Goal: Information Seeking & Learning: Check status

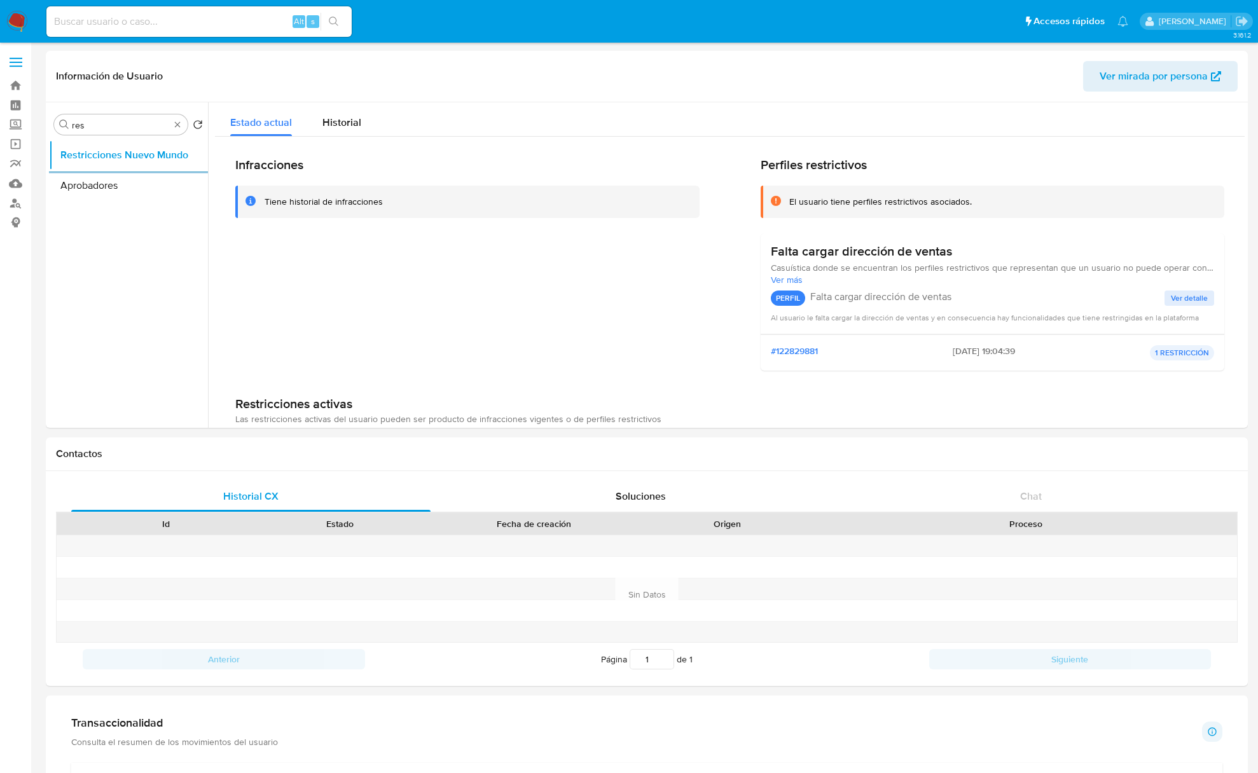
select select "10"
click at [18, 199] on link "Buscador de personas" at bounding box center [75, 203] width 151 height 20
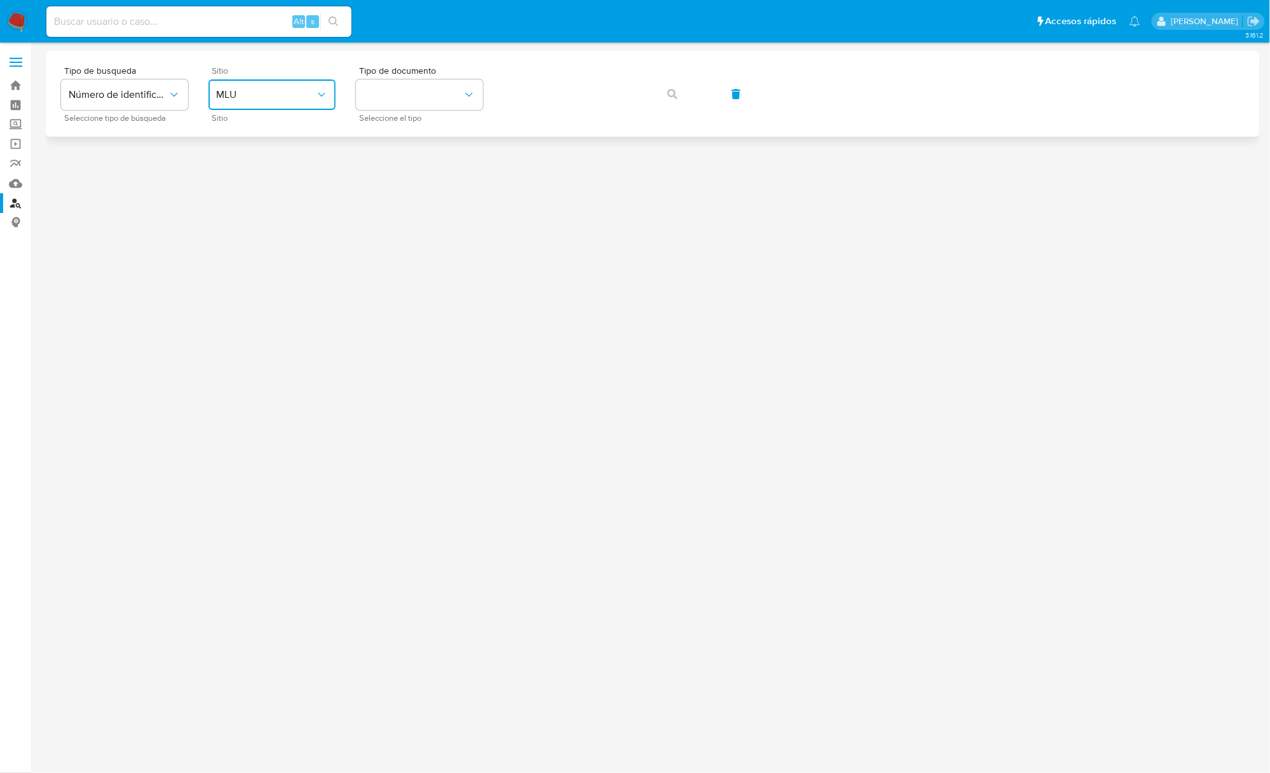
click at [305, 100] on span "MLU" at bounding box center [265, 94] width 99 height 13
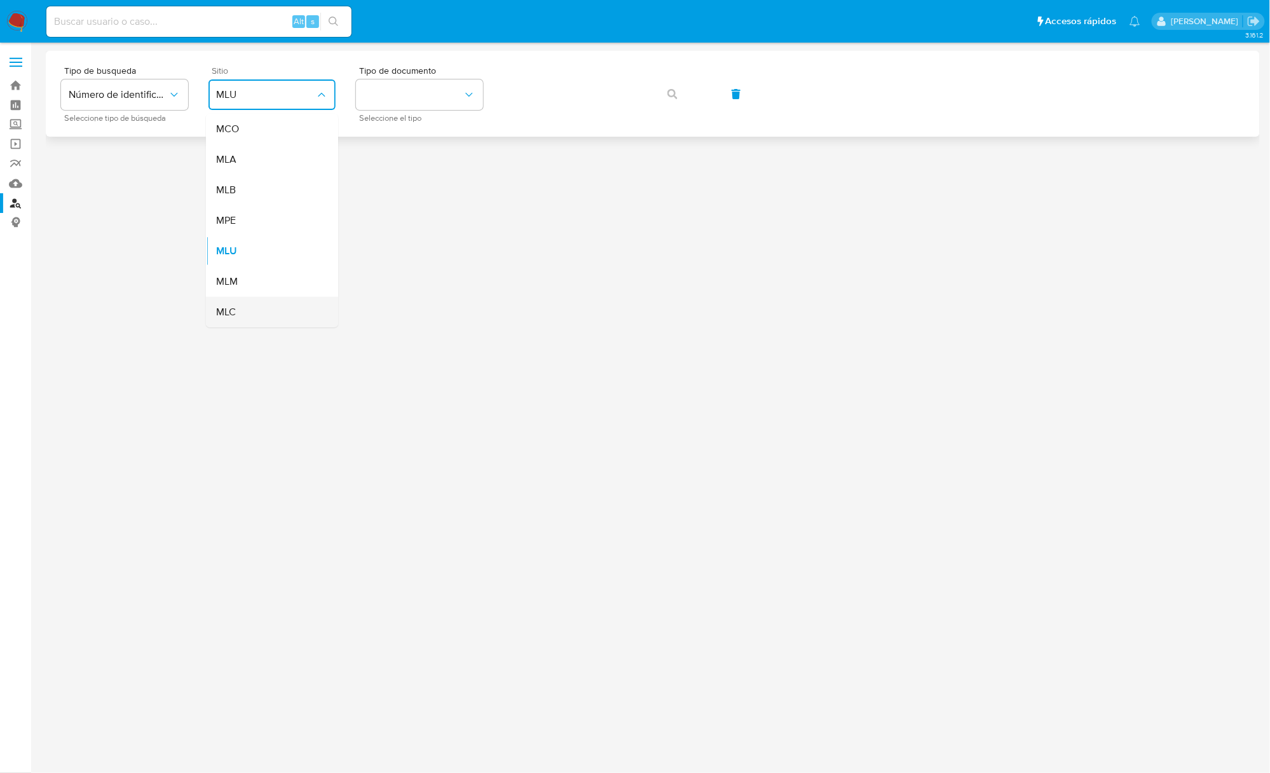
click at [257, 299] on div "MLC" at bounding box center [268, 312] width 104 height 31
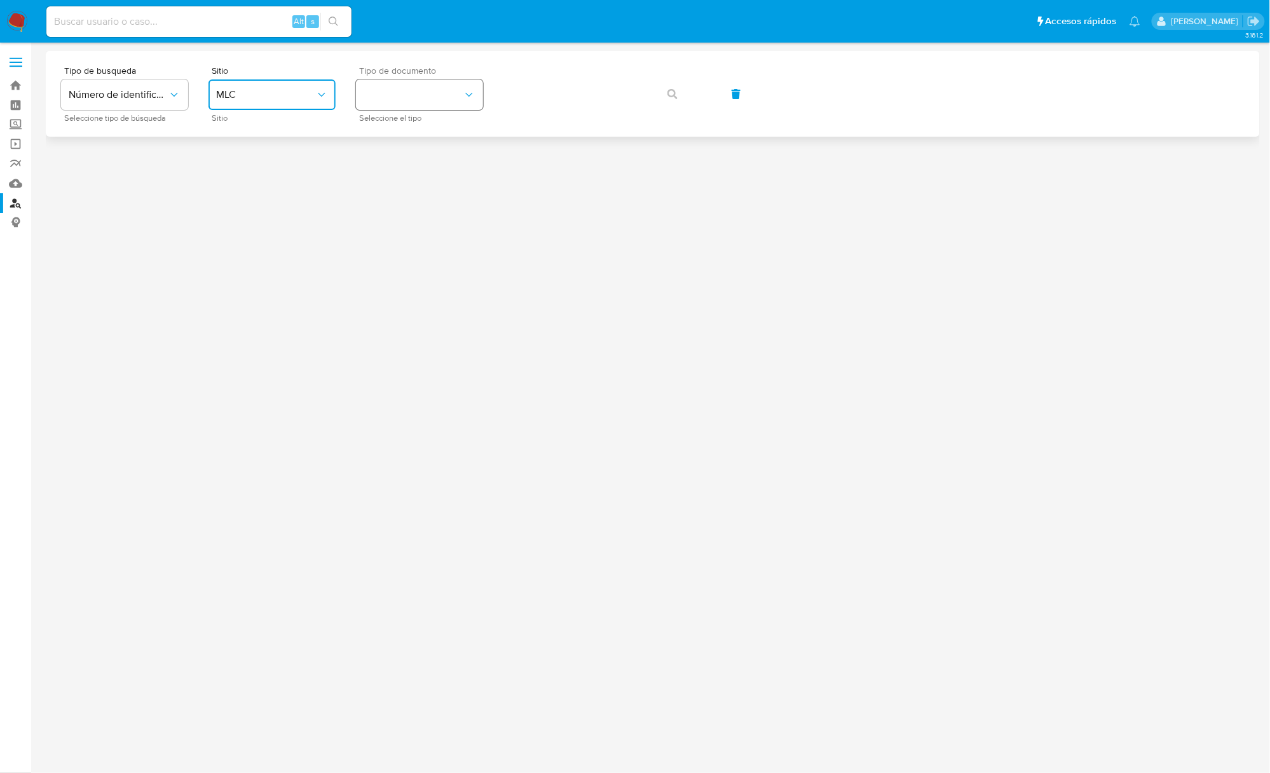
click at [390, 108] on button "identificationType" at bounding box center [419, 94] width 127 height 31
click at [382, 140] on span "RUT" at bounding box center [373, 142] width 19 height 11
click at [663, 94] on button "button" at bounding box center [672, 94] width 43 height 31
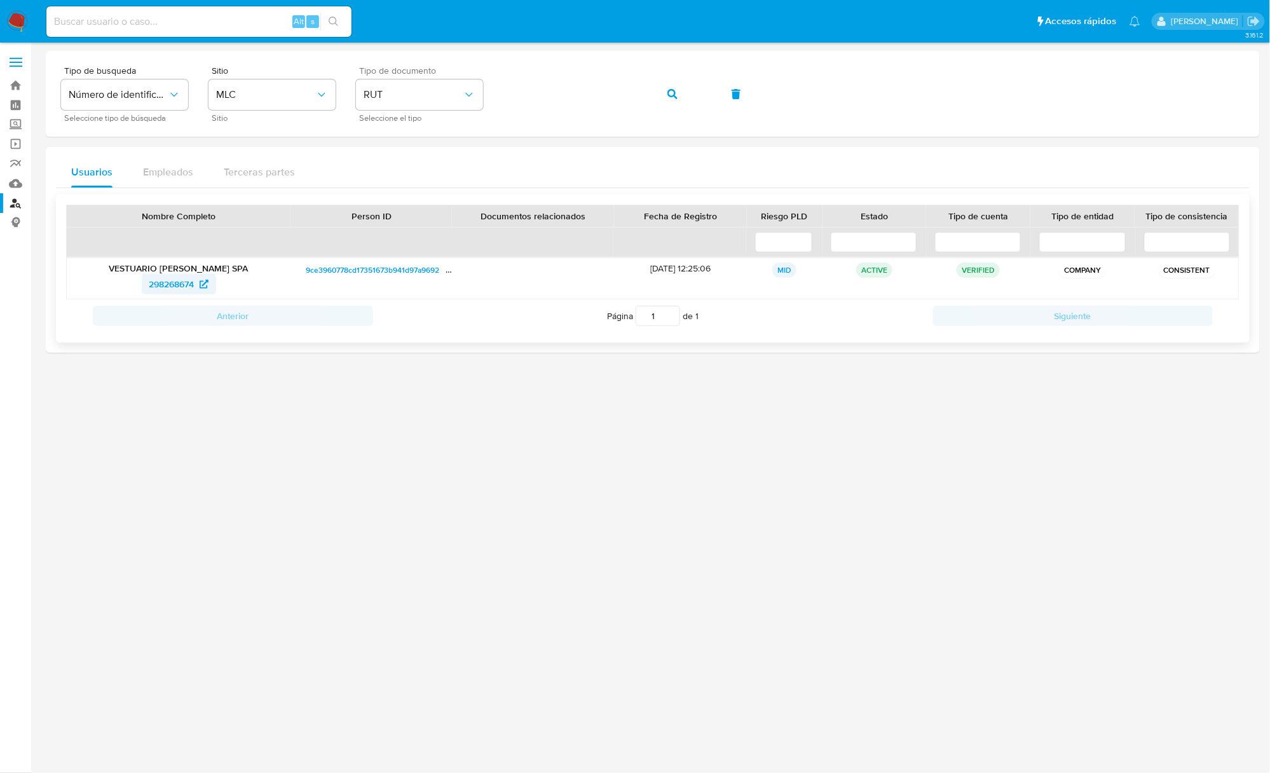
click at [179, 288] on span "298268674" at bounding box center [171, 284] width 45 height 20
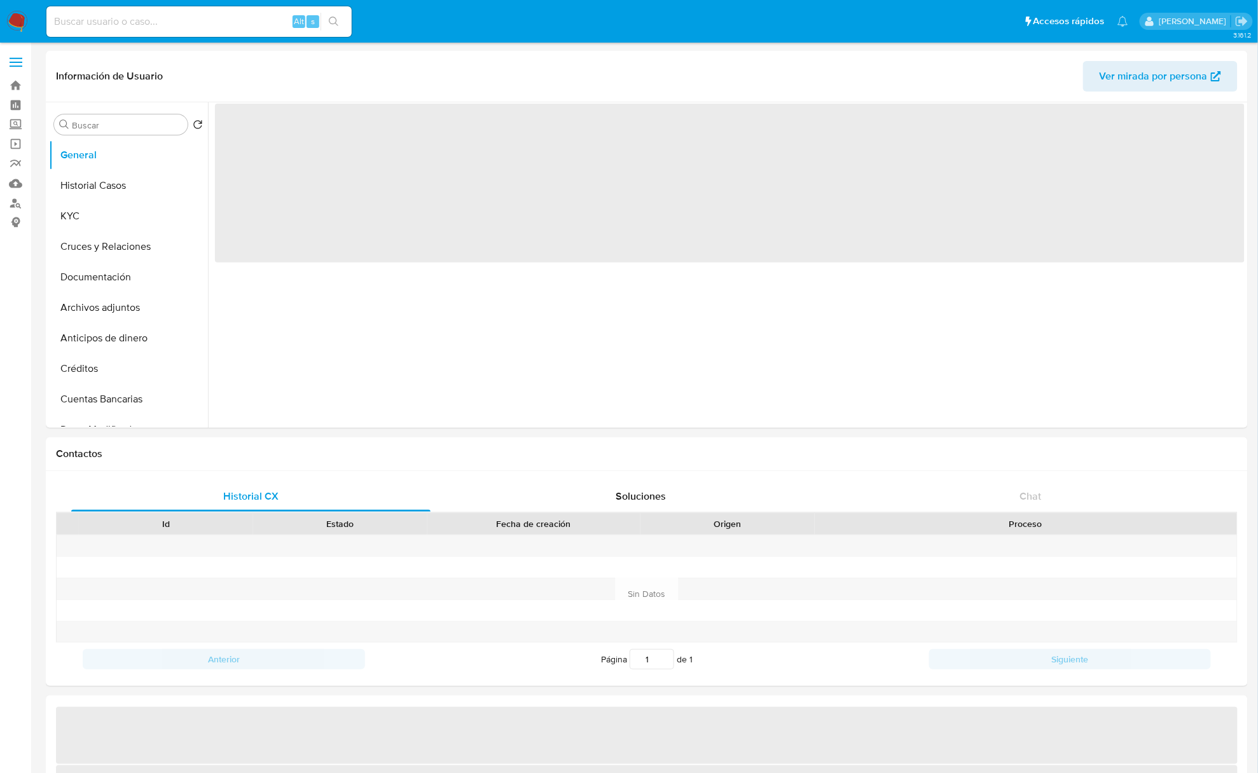
select select "10"
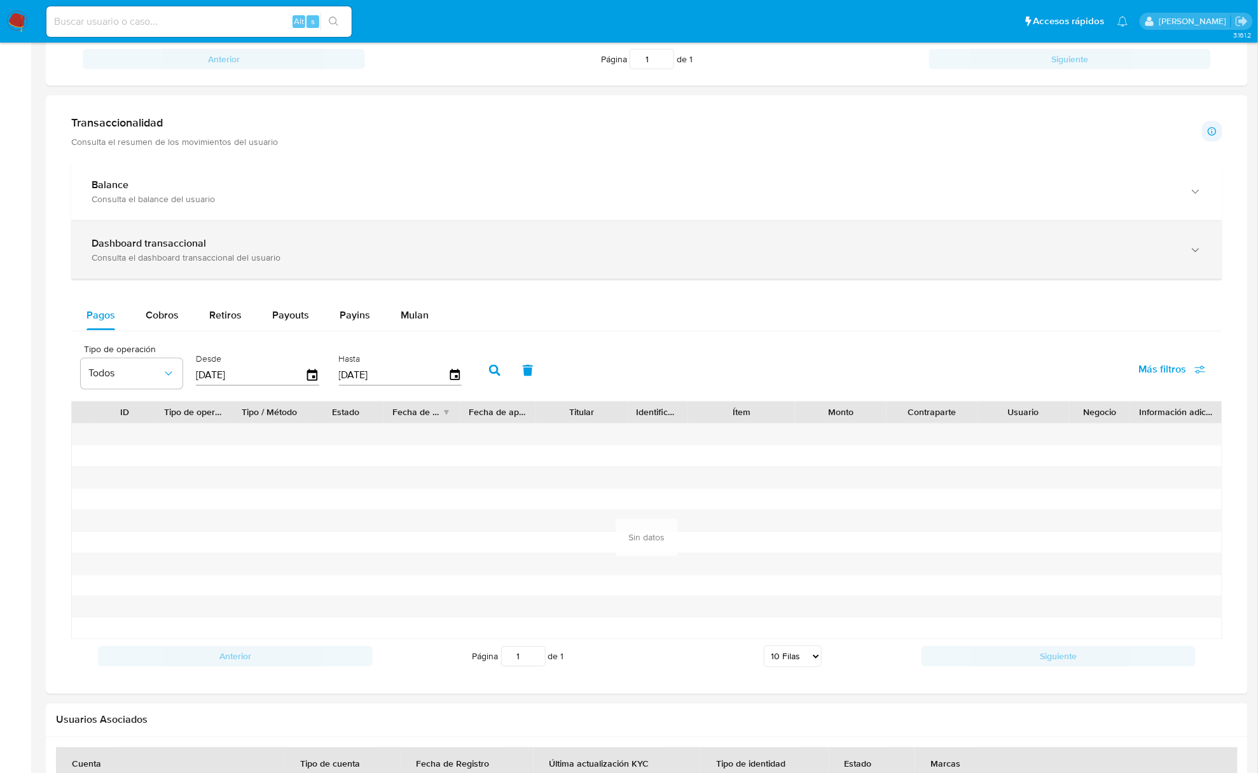
scroll to position [514, 0]
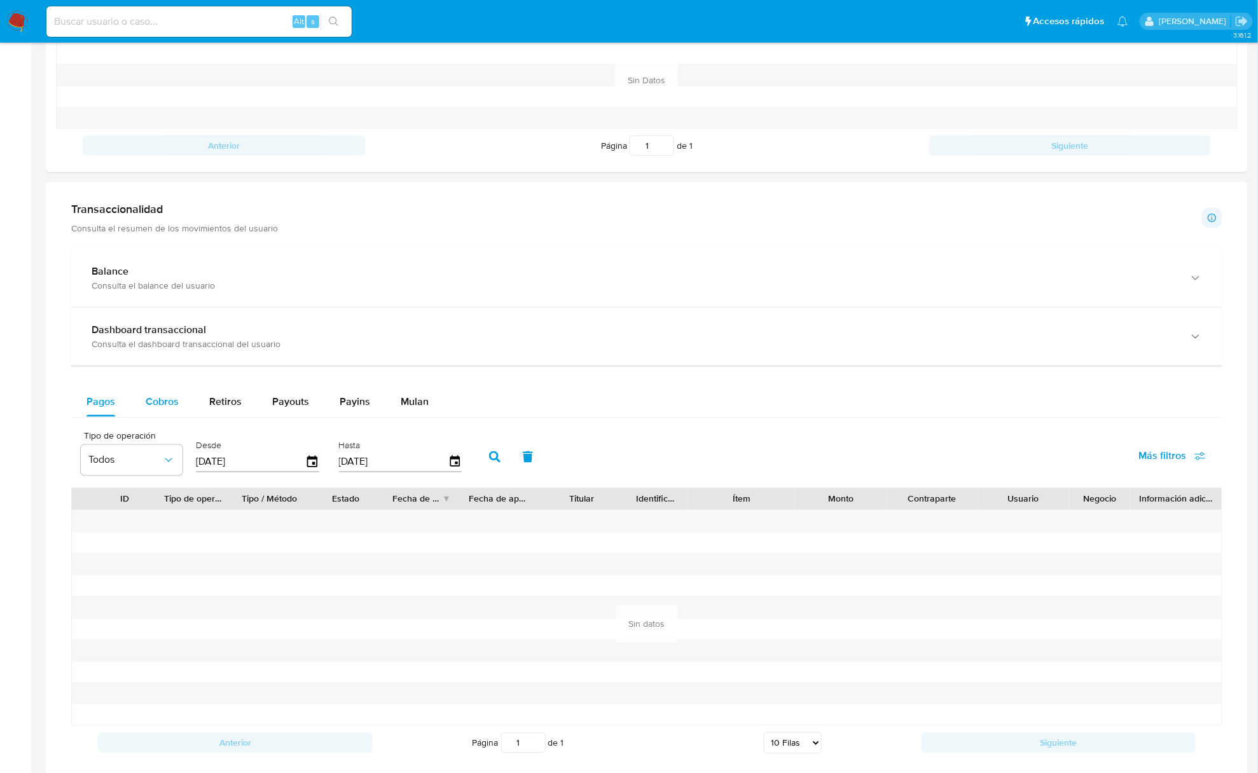
click at [151, 409] on span "Cobros" at bounding box center [162, 401] width 33 height 15
select select "10"
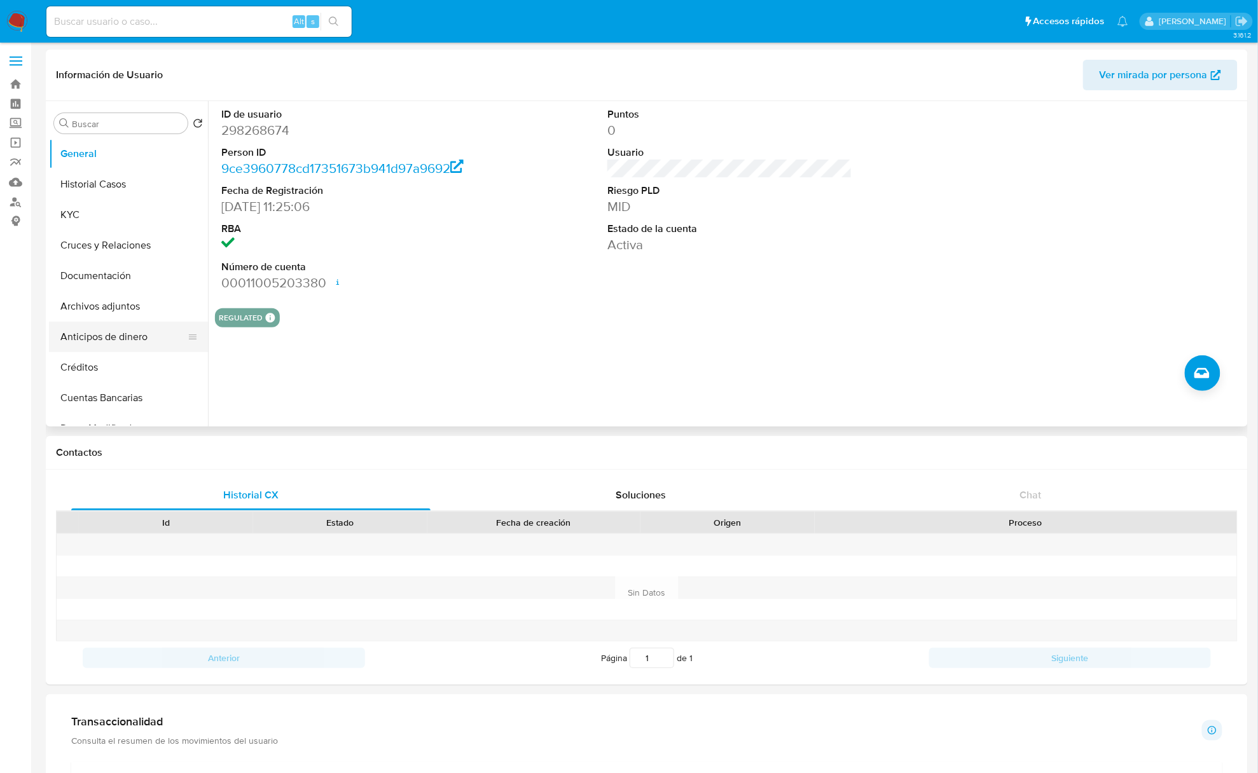
scroll to position [0, 0]
click at [128, 196] on button "Historial Casos" at bounding box center [123, 185] width 149 height 31
